Goal: Task Accomplishment & Management: Manage account settings

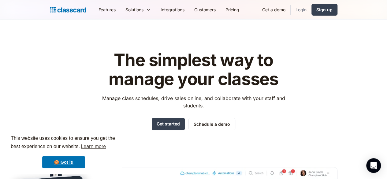
click at [312, 10] on link "Login" at bounding box center [301, 10] width 21 height 14
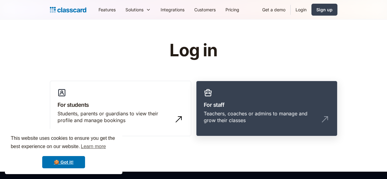
click at [237, 100] on link "For staff Teachers, coaches or admins to manage and grow their classes" at bounding box center [266, 109] width 141 height 56
